Goal: Task Accomplishment & Management: Manage account settings

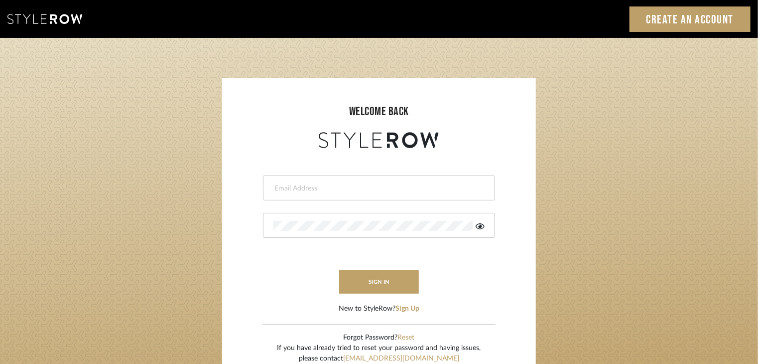
click at [300, 190] on input "email" at bounding box center [378, 188] width 209 height 10
type input "[EMAIL_ADDRESS][DOMAIN_NAME]"
click at [401, 286] on button "sign in" at bounding box center [379, 281] width 80 height 23
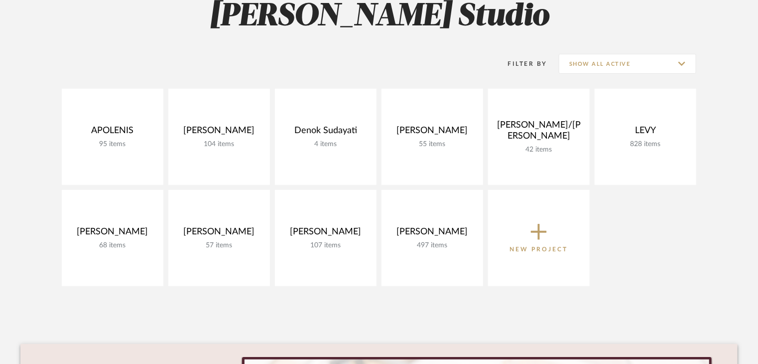
scroll to position [159, 0]
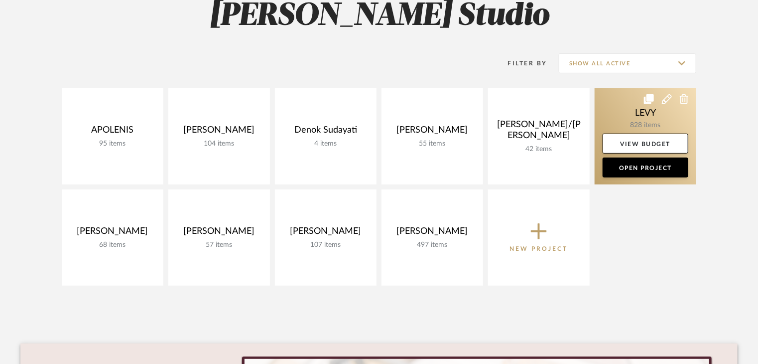
click at [631, 127] on link at bounding box center [646, 136] width 102 height 96
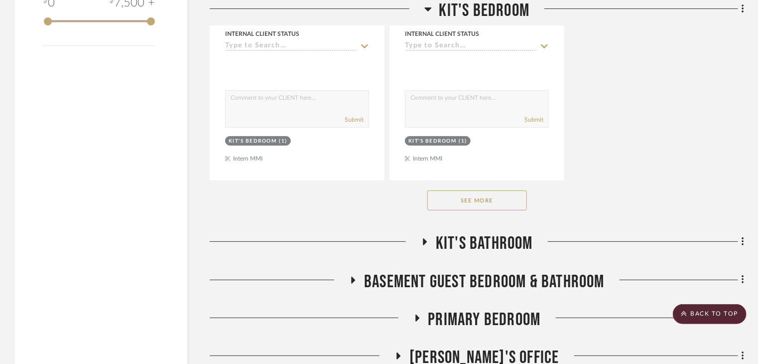
scroll to position [1906, 0]
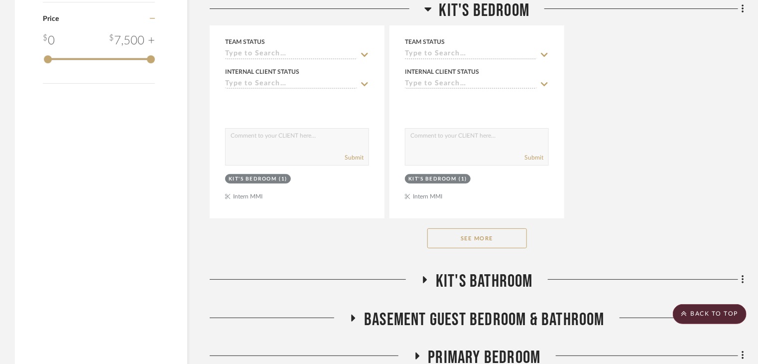
click at [474, 246] on button "See More" at bounding box center [477, 238] width 100 height 20
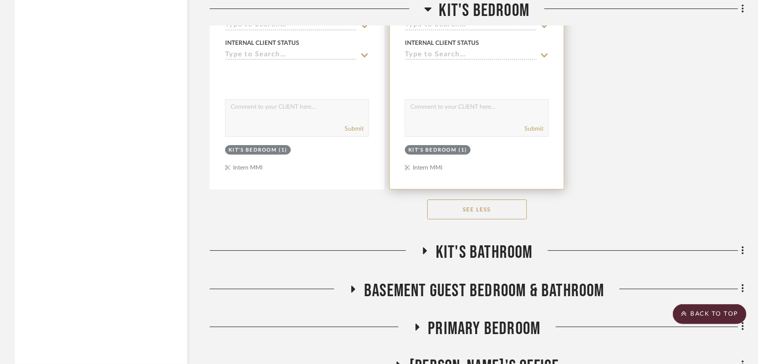
scroll to position [3518, 0]
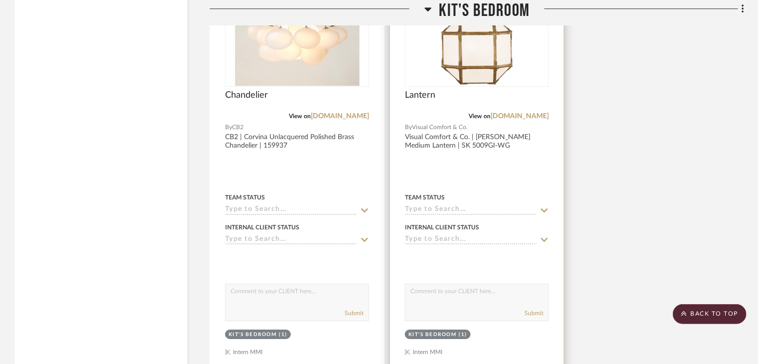
click at [540, 170] on div at bounding box center [477, 155] width 174 height 436
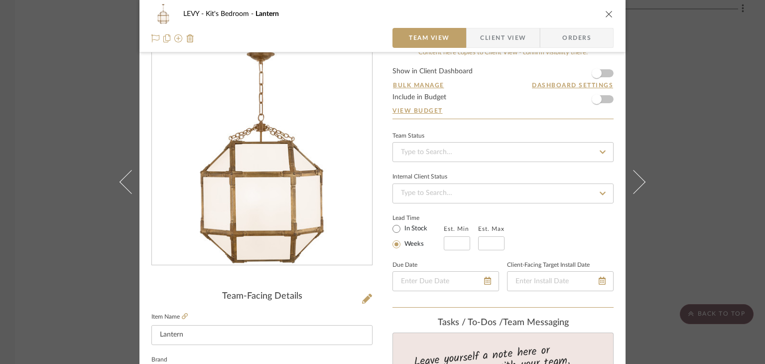
scroll to position [0, 0]
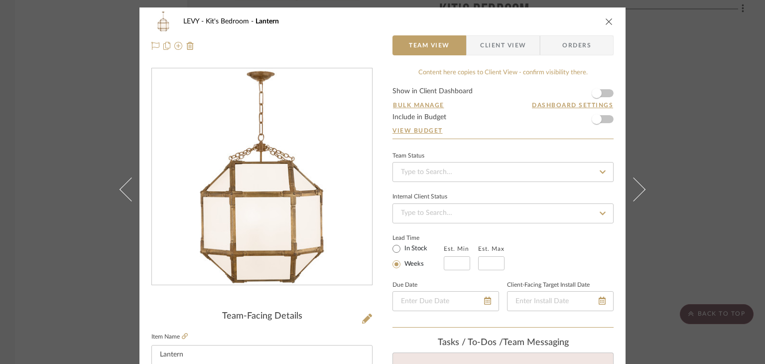
click at [600, 21] on div "LEVY Kit's Bedroom Lantern" at bounding box center [382, 21] width 462 height 20
click at [605, 21] on icon "close" at bounding box center [609, 21] width 8 height 8
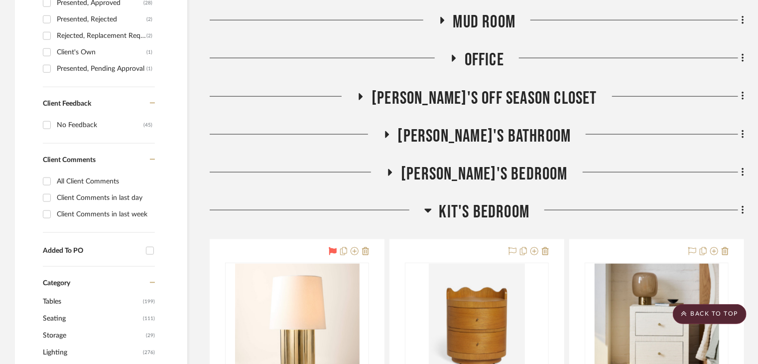
scroll to position [565, 0]
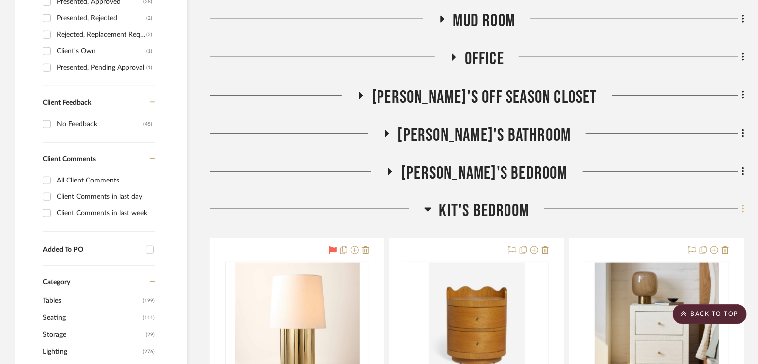
click at [744, 208] on icon at bounding box center [743, 209] width 3 height 11
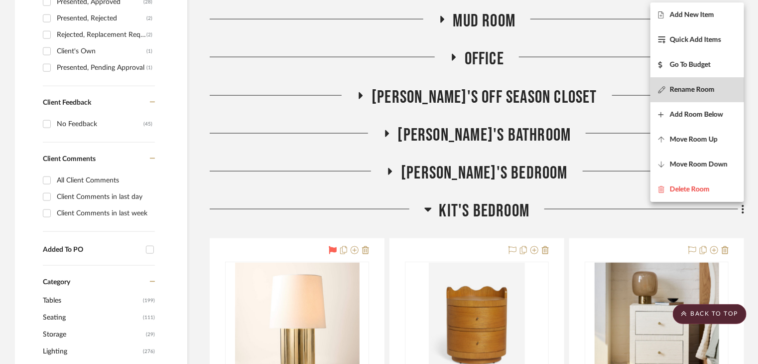
click at [709, 89] on span "Rename Room" at bounding box center [692, 89] width 45 height 8
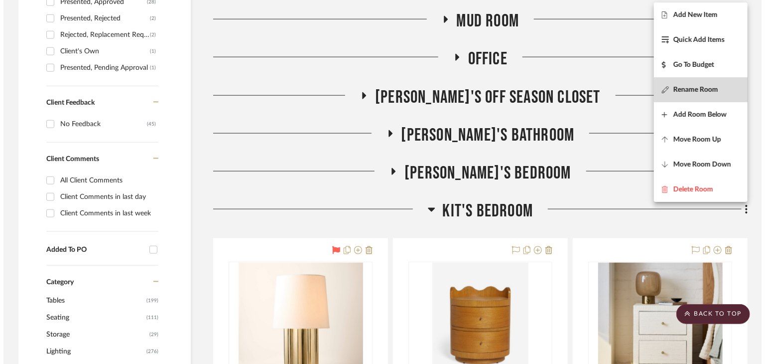
scroll to position [0, 0]
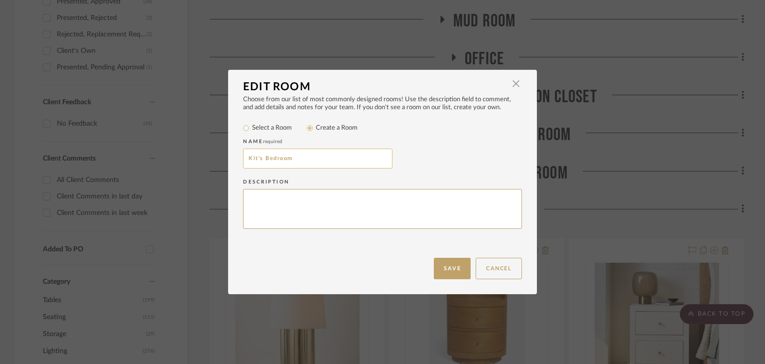
click at [327, 154] on input "Kit's Bedroom" at bounding box center [317, 158] width 149 height 20
click at [310, 154] on input "Kit's Bedroom (ARCHIVED)" at bounding box center [317, 158] width 149 height 20
click at [331, 160] on input "Kit's Bedroom (OLD)" at bounding box center [317, 158] width 149 height 20
type input "Kit's Bedroom (OLD)"
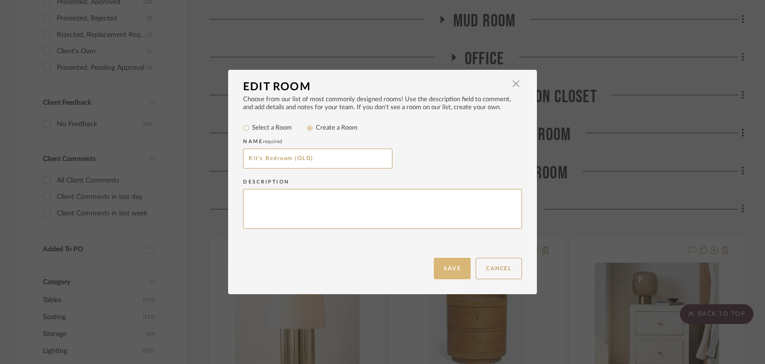
click at [449, 271] on button "Save" at bounding box center [452, 268] width 37 height 21
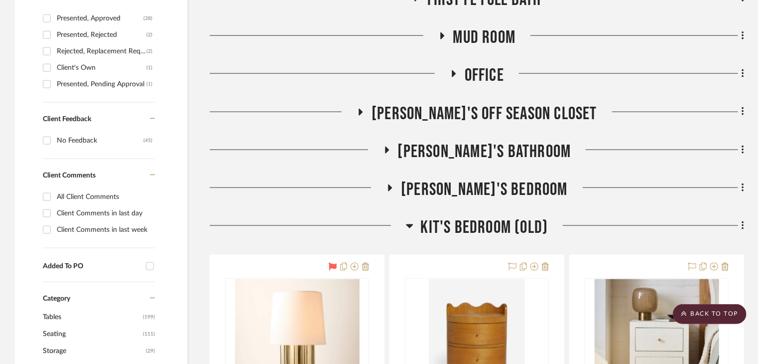
scroll to position [548, 0]
click at [407, 225] on icon at bounding box center [409, 227] width 7 height 4
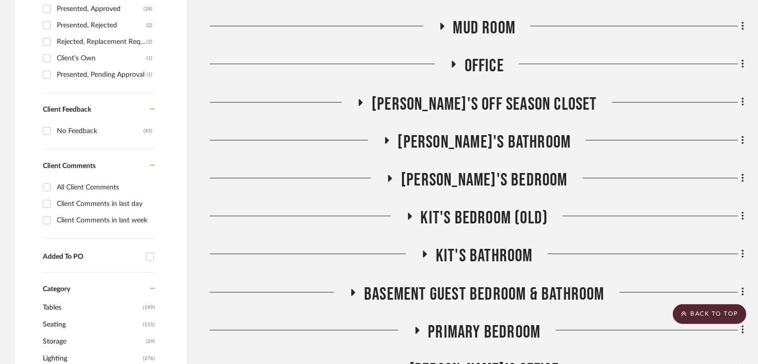
scroll to position [571, 0]
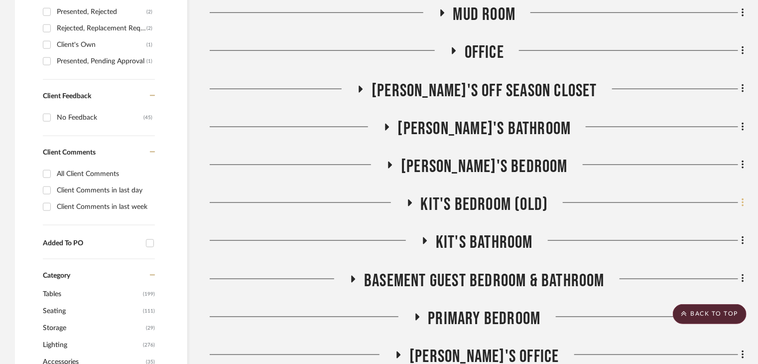
click at [742, 200] on icon at bounding box center [743, 202] width 3 height 11
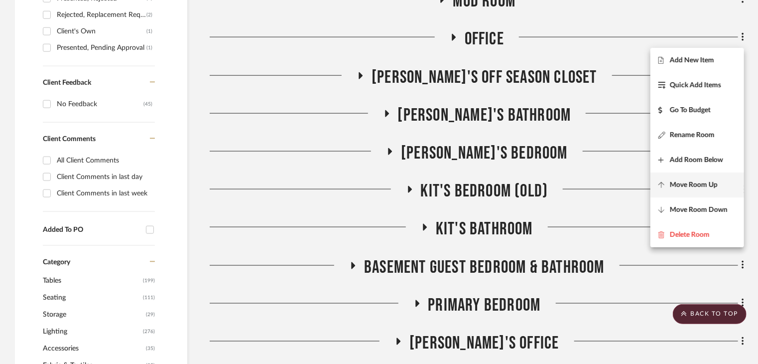
scroll to position [589, 0]
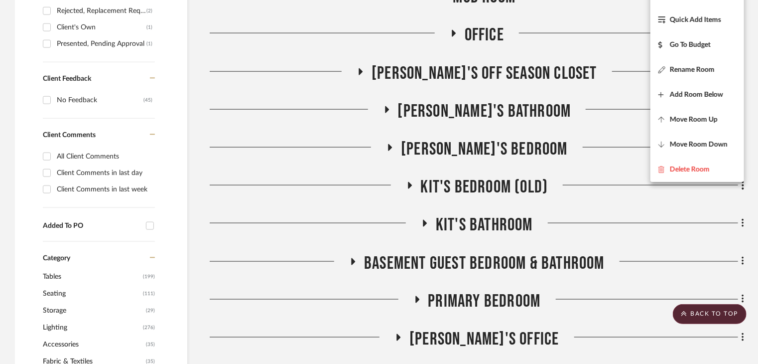
click at [737, 191] on div at bounding box center [379, 182] width 758 height 364
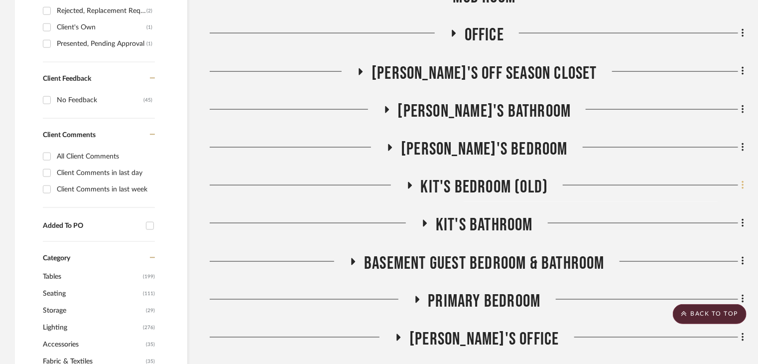
click at [743, 188] on icon at bounding box center [743, 185] width 2 height 8
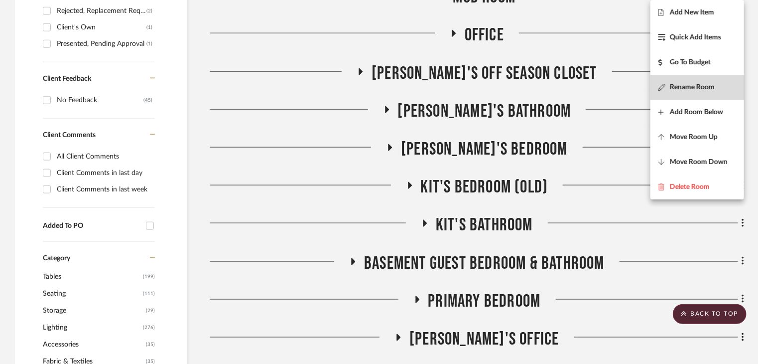
click at [698, 91] on button "Rename Room" at bounding box center [698, 87] width 94 height 25
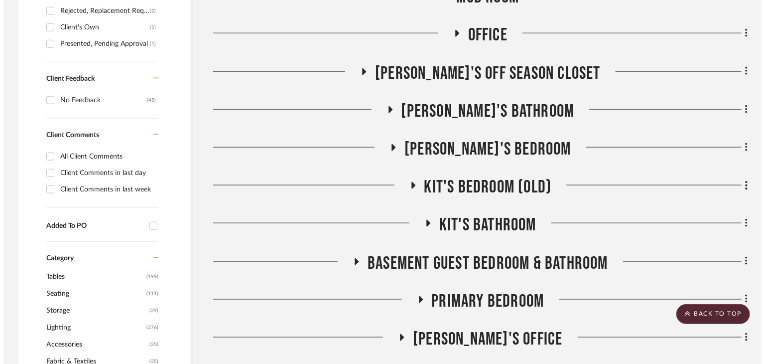
scroll to position [0, 0]
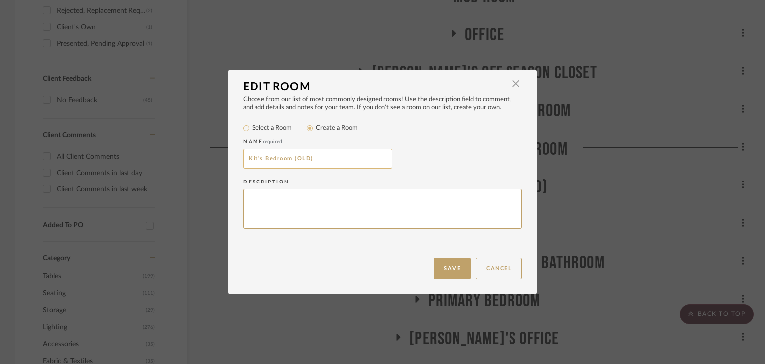
click at [299, 157] on input "Kit's Bedroom (OLD)" at bounding box center [317, 158] width 149 height 20
type input "Kit's Bedroom (REJECTS)"
click at [454, 278] on button "Save" at bounding box center [452, 268] width 37 height 21
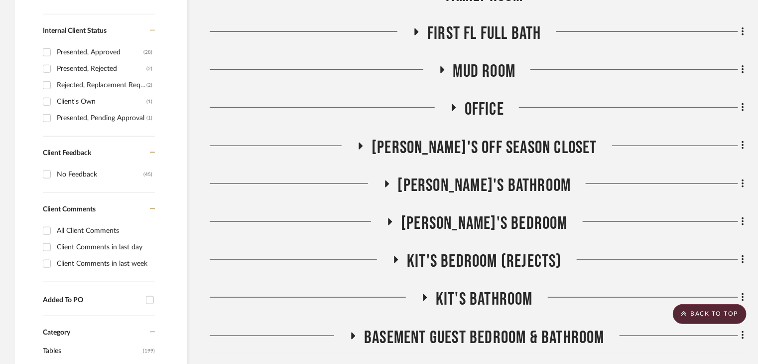
scroll to position [514, 0]
